Goal: Information Seeking & Learning: Learn about a topic

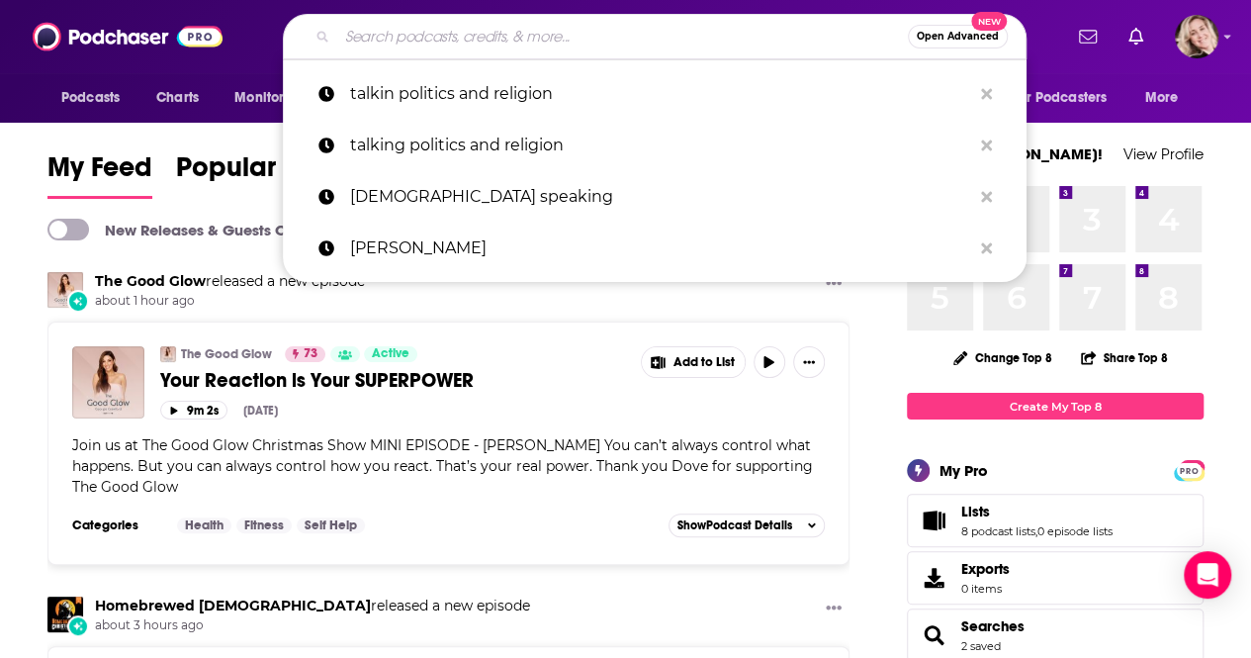
click at [534, 46] on input "Search podcasts, credits, & more..." at bounding box center [622, 37] width 571 height 32
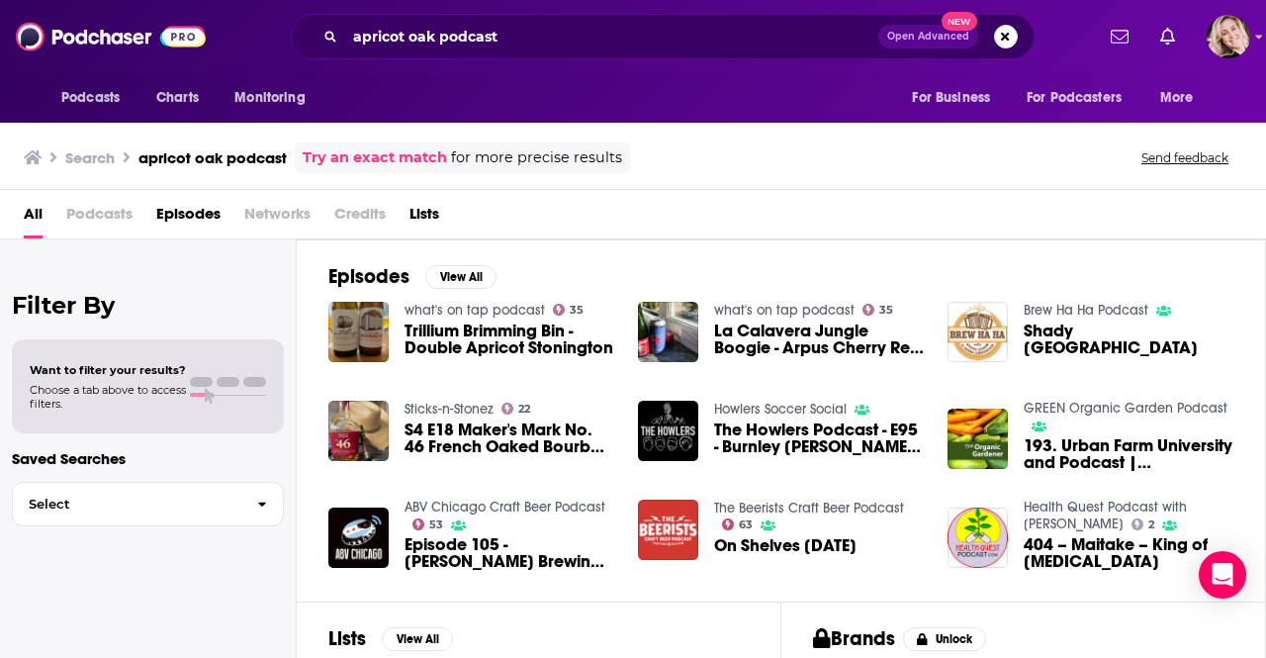
click at [834, 278] on div "Episodes View All what's on tap podcast 35 Trillium Brimming Bin - Double Apric…" at bounding box center [782, 420] width 970 height 362
click at [1250, 517] on div "Episodes View All what's on tap podcast 35 Trillium Brimming Bin - Double Apric…" at bounding box center [782, 420] width 970 height 362
click at [528, 32] on input "apricot oak podcast" at bounding box center [611, 37] width 533 height 32
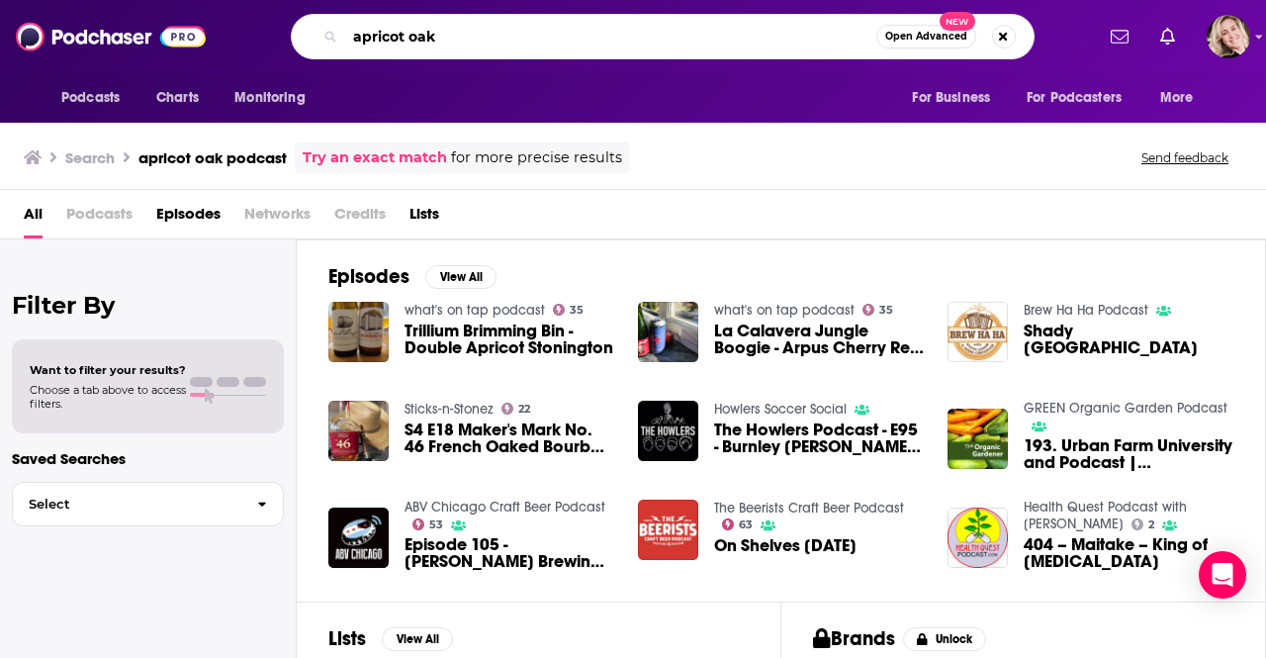
type input "apricot oak"
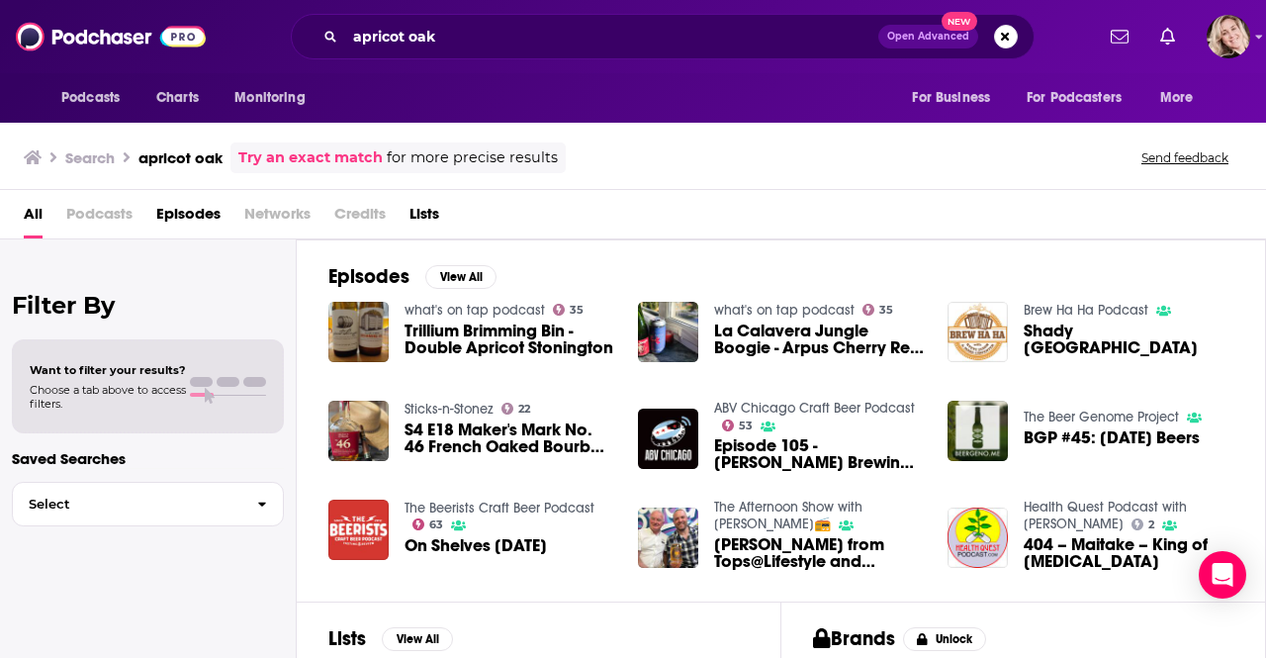
click at [1021, 213] on div "All Podcasts Episodes Networks Credits Lists" at bounding box center [637, 218] width 1227 height 41
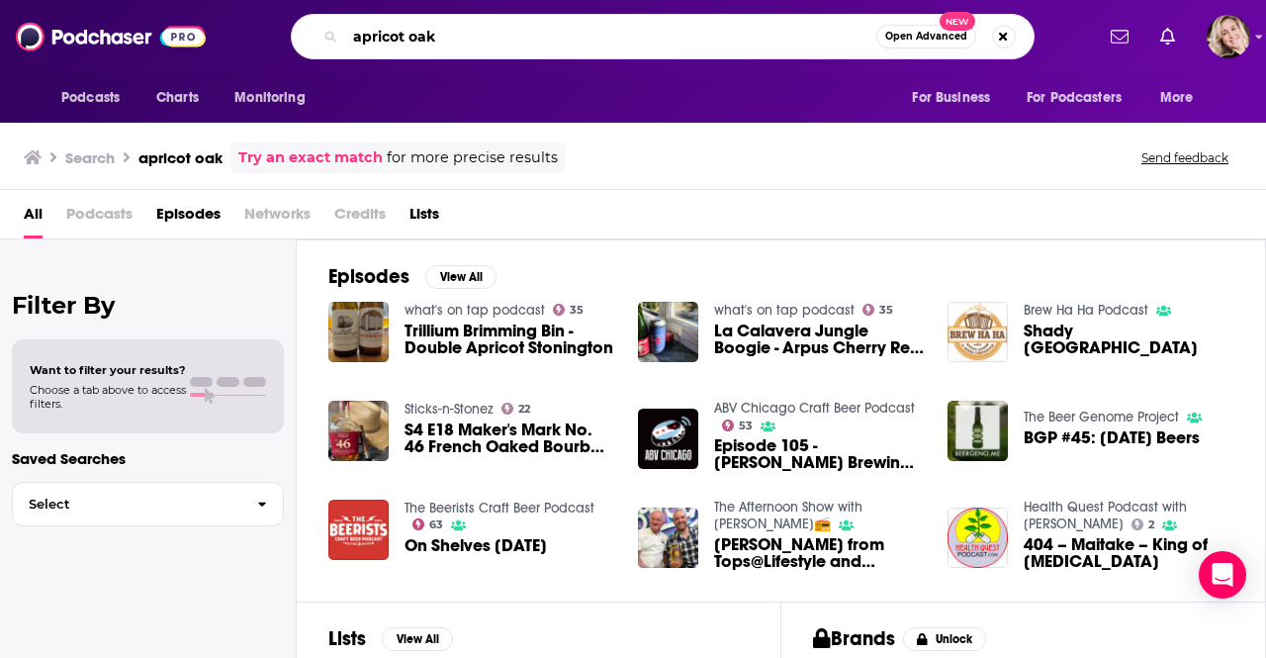
click at [402, 33] on input "apricot oak" at bounding box center [610, 37] width 531 height 32
click at [1007, 35] on button "Search podcasts, credits, & more..." at bounding box center [1004, 37] width 24 height 24
type input "theology of hustle"
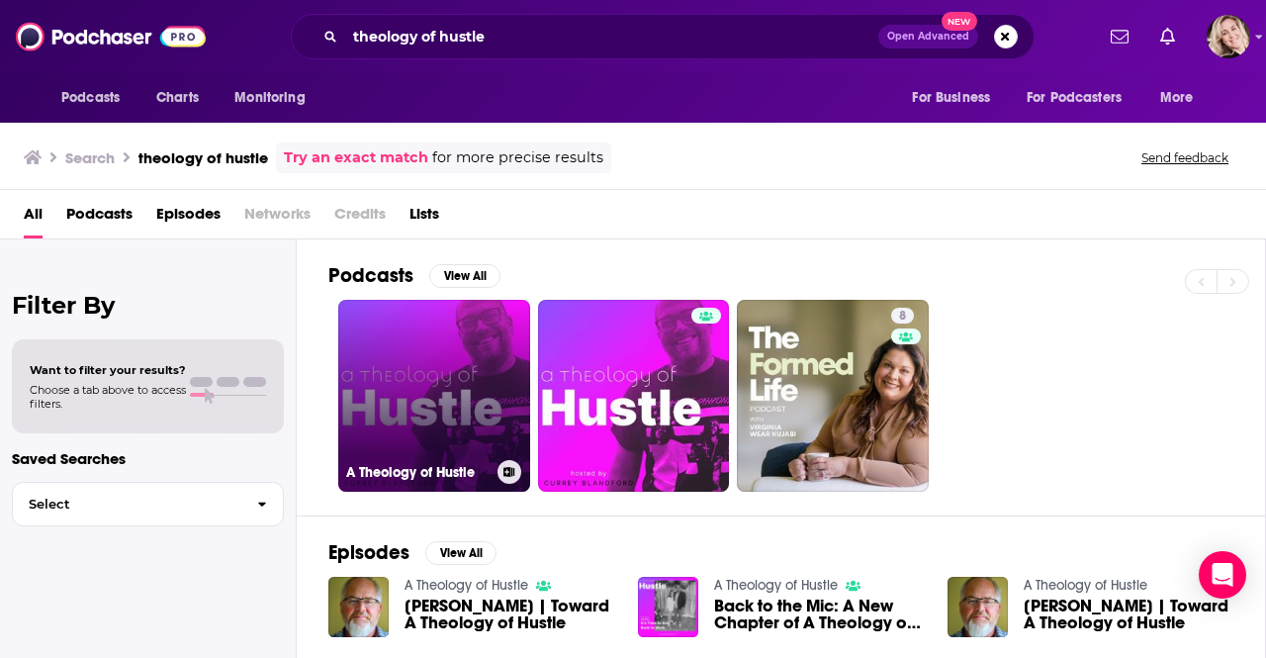
click at [458, 389] on link "A Theology of Hustle" at bounding box center [434, 396] width 192 height 192
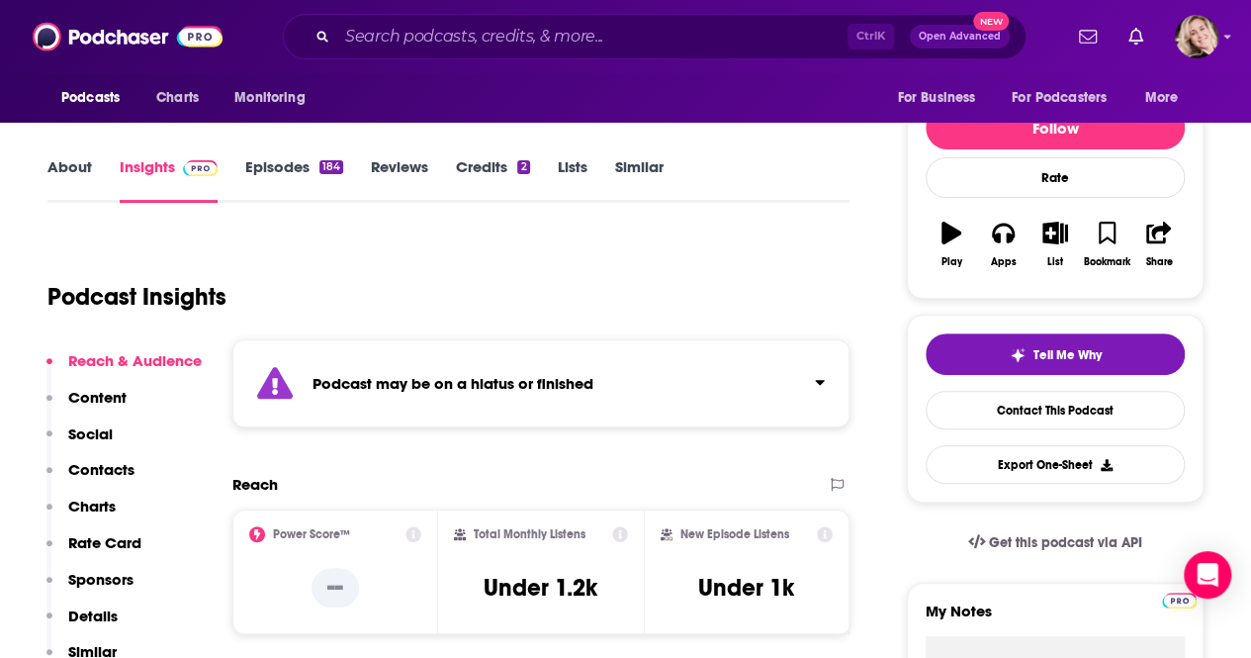
scroll to position [277, 0]
